Goal: Information Seeking & Learning: Learn about a topic

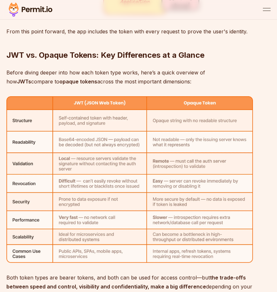
scroll to position [2021, 0]
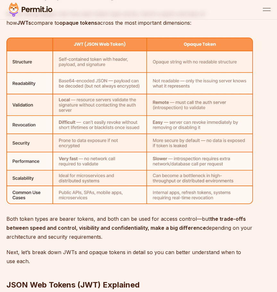
click at [111, 85] on img at bounding box center [129, 121] width 246 height 166
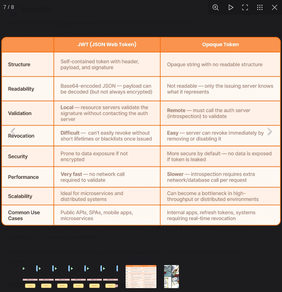
click at [271, 10] on button "You can close this modal content with the ESC key" at bounding box center [274, 7] width 15 height 15
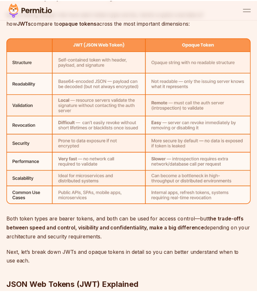
scroll to position [2003, 0]
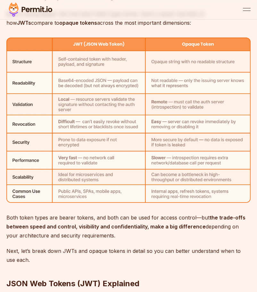
click at [180, 126] on img at bounding box center [128, 120] width 244 height 165
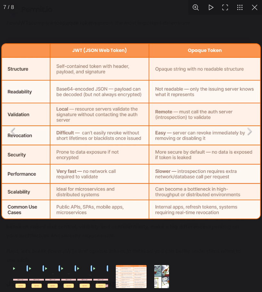
click at [59, 137] on img "You can close this modal content with the ESC key" at bounding box center [131, 130] width 260 height 175
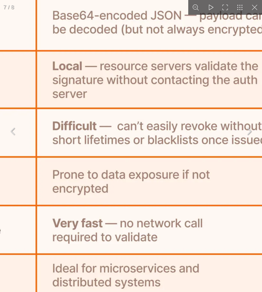
click at [59, 137] on img "You can close this modal content with the ESC key" at bounding box center [241, 122] width 657 height 444
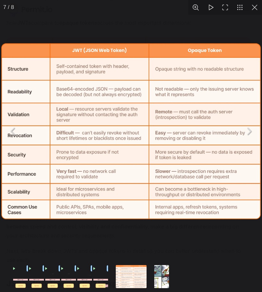
click at [253, 9] on button "You can close this modal content with the ESC key" at bounding box center [254, 7] width 15 height 15
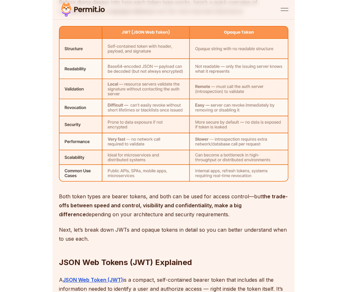
scroll to position [1951, 0]
